Goal: Task Accomplishment & Management: Complete application form

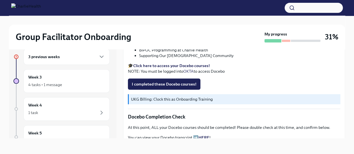
scroll to position [190, 0]
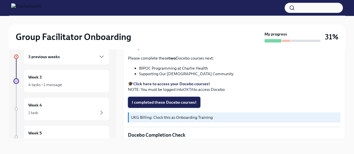
click at [154, 103] on span "I completed these Docebo courses!" at bounding box center [164, 103] width 65 height 6
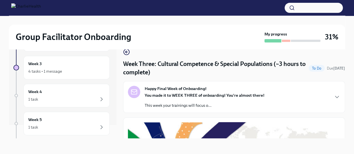
scroll to position [0, 0]
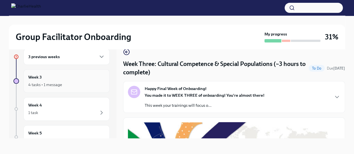
click at [68, 75] on div "Week 3 4 tasks • 1 message" at bounding box center [66, 81] width 77 height 14
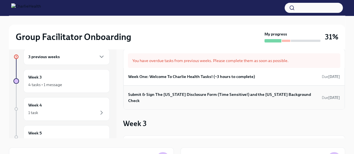
click at [274, 92] on h6 "Submit & Sign The [US_STATE] Disclosure Form (Time Sensitive!) and the [US_STAT…" at bounding box center [224, 98] width 192 height 12
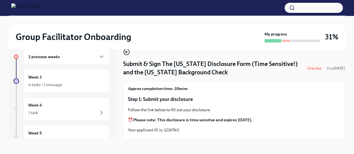
click at [125, 51] on icon "button" at bounding box center [126, 52] width 7 height 7
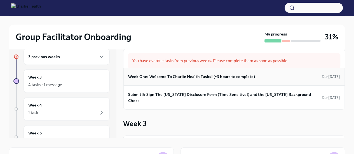
click at [218, 78] on h6 "Week One: Welcome To Charlie Health Tasks! (~3 hours to complete)" at bounding box center [191, 77] width 127 height 6
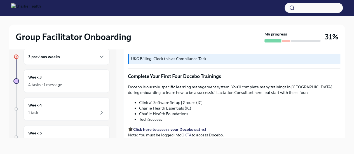
scroll to position [770, 0]
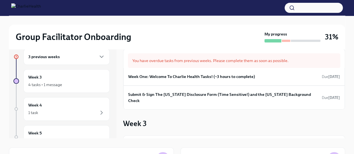
click at [74, 56] on div "3 previous weeks" at bounding box center [66, 56] width 77 height 7
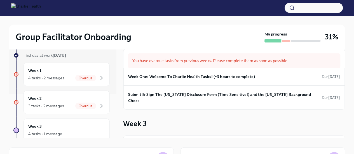
scroll to position [46, 0]
click at [54, 70] on div "Week 1 4 tasks • 2 messages Overdue" at bounding box center [66, 73] width 77 height 14
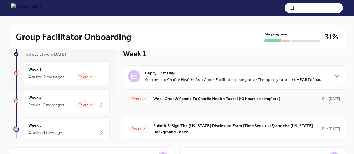
click at [295, 94] on div "Overdue Week One: Welcome To Charlie Health Tasks! (~3 hours to complete) Due […" at bounding box center [234, 98] width 213 height 9
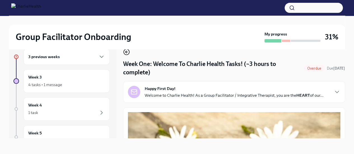
click at [124, 53] on icon "button" at bounding box center [126, 52] width 7 height 7
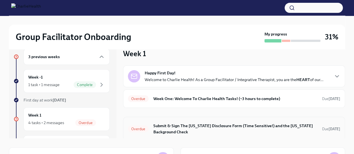
click at [306, 124] on h6 "Submit & Sign The [US_STATE] Disclosure Form (Time Sensitive!) and the [US_STAT…" at bounding box center [235, 129] width 165 height 12
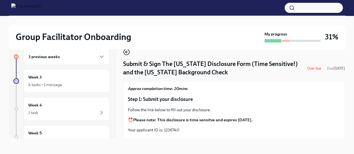
click at [126, 52] on icon "button" at bounding box center [126, 52] width 2 height 0
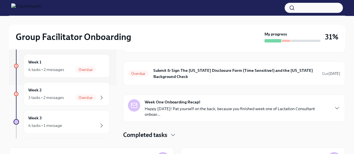
scroll to position [62, 0]
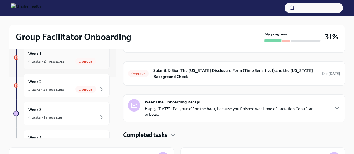
click at [60, 56] on div "Week 1 4 tasks • 2 messages Overdue" at bounding box center [66, 58] width 77 height 14
click at [58, 82] on div "Week 2 3 tasks • 2 messages Overdue" at bounding box center [66, 86] width 77 height 14
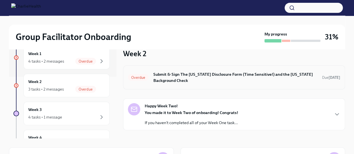
click at [229, 73] on h6 "Submit & Sign The [US_STATE] Disclosure Form (Time Sensitive!) and the [US_STAT…" at bounding box center [235, 77] width 165 height 12
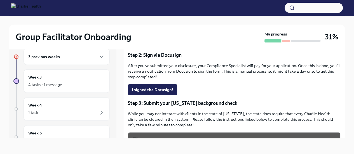
scroll to position [104, 0]
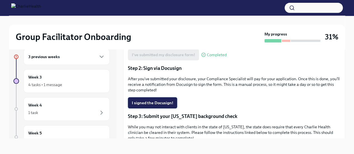
click at [152, 103] on span "I signed the Docusign!" at bounding box center [152, 103] width 41 height 6
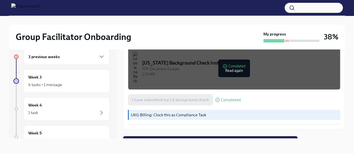
scroll to position [211, 0]
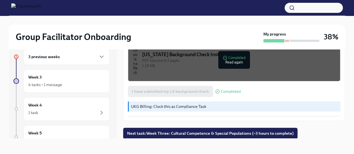
click at [80, 63] on div "3 previous weeks" at bounding box center [67, 57] width 86 height 16
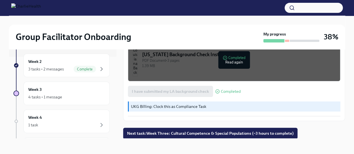
scroll to position [90, 0]
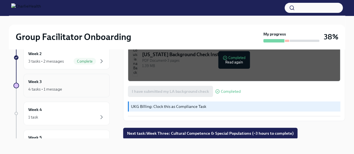
click at [78, 86] on div "4 tasks • 1 message" at bounding box center [66, 89] width 77 height 7
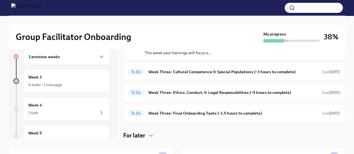
scroll to position [83, 0]
click at [239, 71] on h6 "Week Three: Cultural Competence & Special Populations (~3 hours to complete)" at bounding box center [232, 72] width 169 height 6
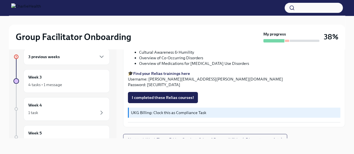
scroll to position [443, 0]
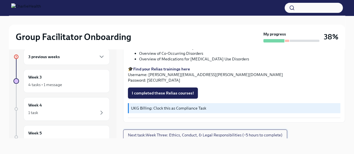
click at [174, 130] on button "Next task : Week Three: Ethics, Conduct, & Legal Responsibilities (~5 hours to …" at bounding box center [205, 135] width 164 height 11
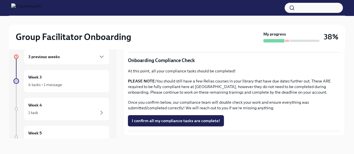
scroll to position [357, 0]
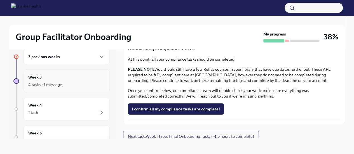
click at [71, 79] on div "Week 3 4 tasks • 1 message" at bounding box center [66, 81] width 77 height 14
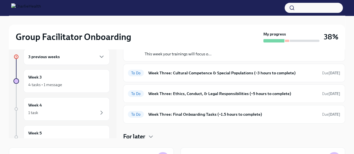
scroll to position [83, 0]
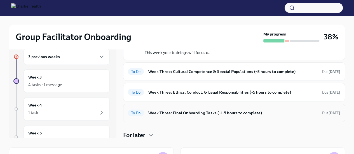
click at [282, 113] on h6 "Week Three: Final Onboarding Tasks (~1.5 hours to complete)" at bounding box center [232, 113] width 169 height 6
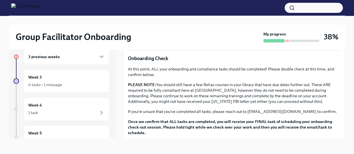
scroll to position [465, 0]
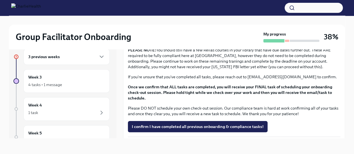
click at [86, 59] on div "3 previous weeks" at bounding box center [66, 56] width 77 height 7
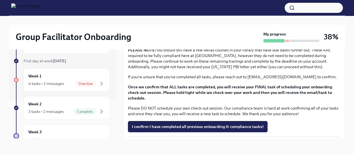
scroll to position [44, 0]
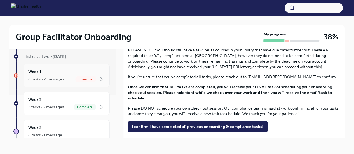
click at [63, 72] on div "Week 1 4 tasks • 2 messages Overdue" at bounding box center [66, 76] width 77 height 14
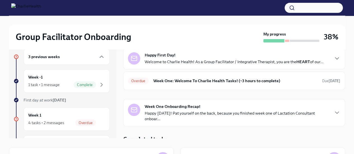
scroll to position [22, 0]
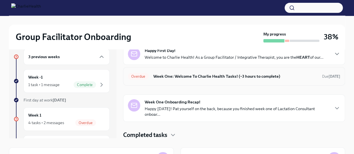
click at [302, 81] on div "Overdue Week One: Welcome To Charlie Health Tasks! (~3 hours to complete) Due […" at bounding box center [234, 76] width 222 height 18
click at [255, 75] on h6 "Week One: Welcome To Charlie Health Tasks! (~3 hours to complete)" at bounding box center [235, 76] width 165 height 6
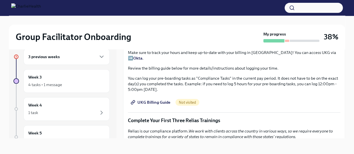
scroll to position [541, 0]
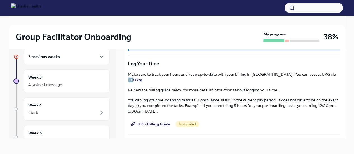
click at [161, 119] on link "UKG Billing Guide" at bounding box center [151, 124] width 46 height 11
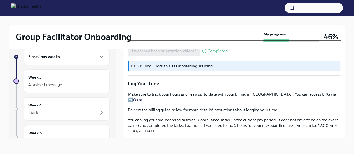
scroll to position [515, 0]
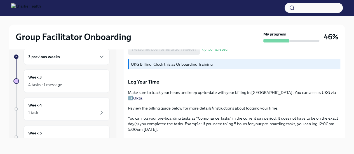
click at [200, 67] on p "UKG Billing: Clock this as Onboarding Training" at bounding box center [234, 65] width 207 height 6
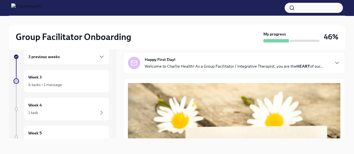
scroll to position [23, 0]
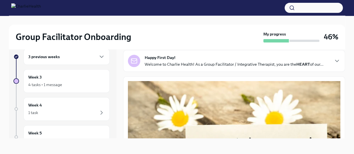
click at [88, 58] on div "3 previous weeks" at bounding box center [66, 56] width 77 height 7
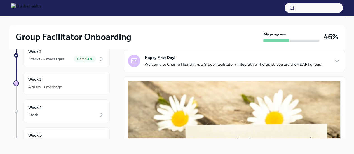
scroll to position [94, 0]
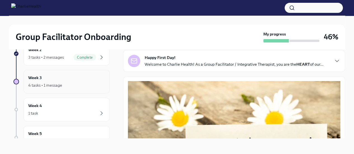
click at [83, 85] on div "4 tasks • 1 message" at bounding box center [66, 85] width 77 height 7
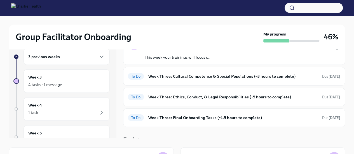
scroll to position [35, 0]
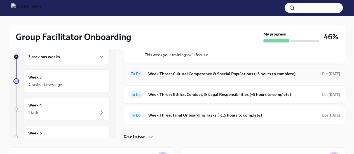
click at [289, 73] on h6 "Week Three: Cultural Competence & Special Populations (~3 hours to complete)" at bounding box center [232, 74] width 169 height 6
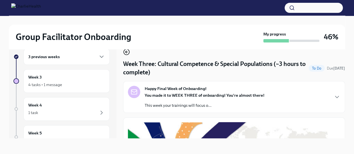
click at [127, 50] on icon "button" at bounding box center [126, 52] width 7 height 7
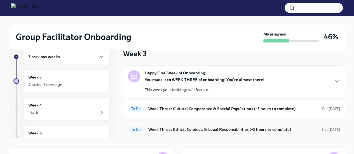
click at [272, 132] on div "To Do Week Three: Ethics, Conduct, & Legal Responsibilities (~5 hours to comple…" at bounding box center [234, 129] width 213 height 9
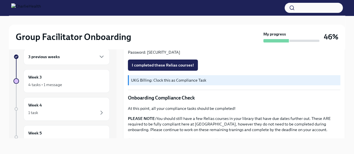
scroll to position [357, 0]
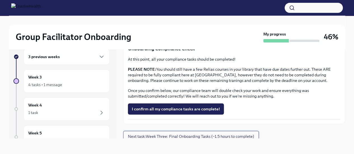
click at [211, 134] on span "Next task : Week Three: Final Onboarding Tasks (~1.5 hours to complete)" at bounding box center [191, 137] width 126 height 6
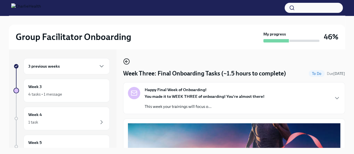
click at [128, 60] on icon "button" at bounding box center [126, 61] width 7 height 7
